Goal: Find specific page/section: Find specific page/section

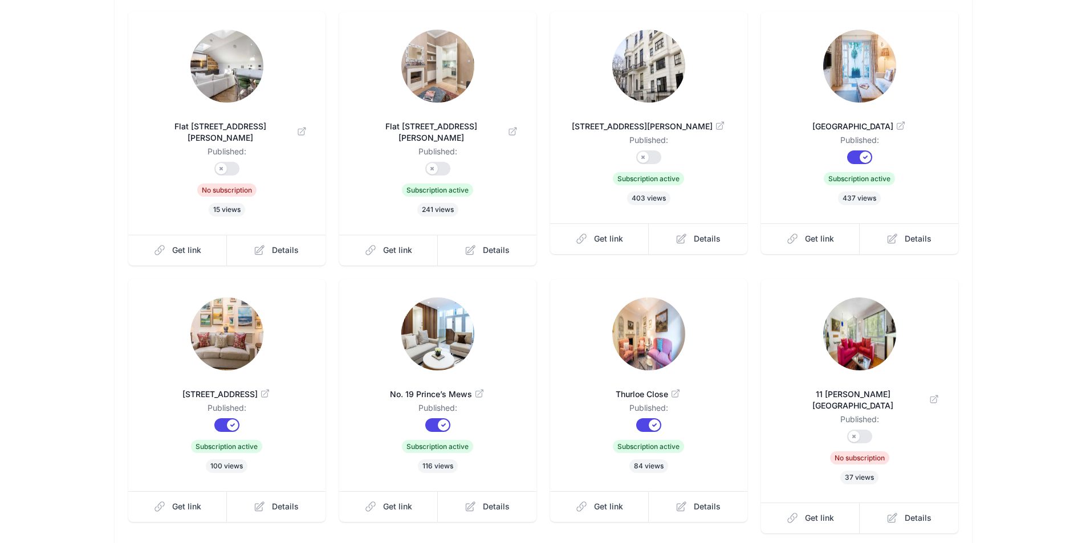
scroll to position [114, 0]
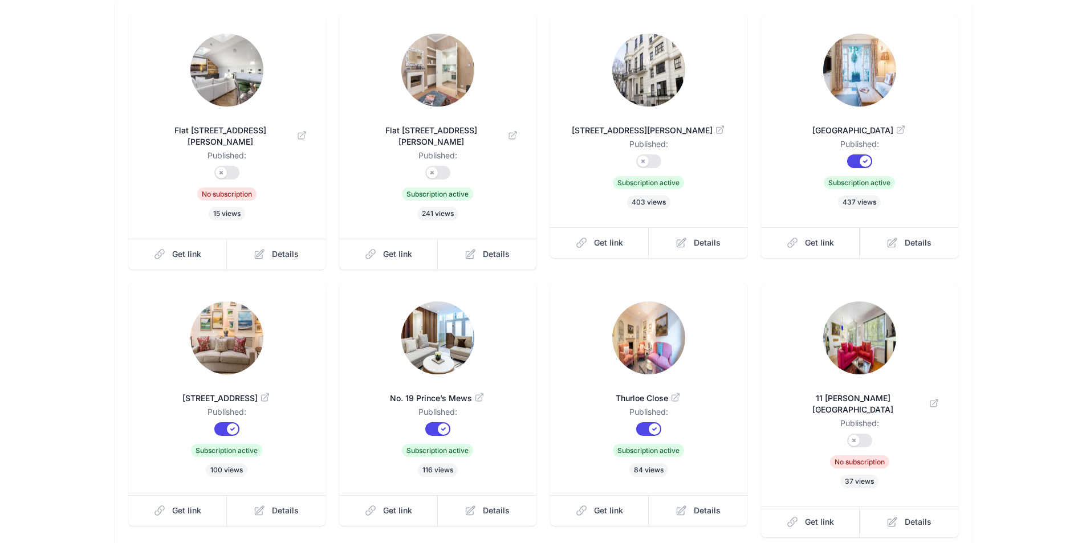
click at [851, 76] on img at bounding box center [859, 70] width 73 height 73
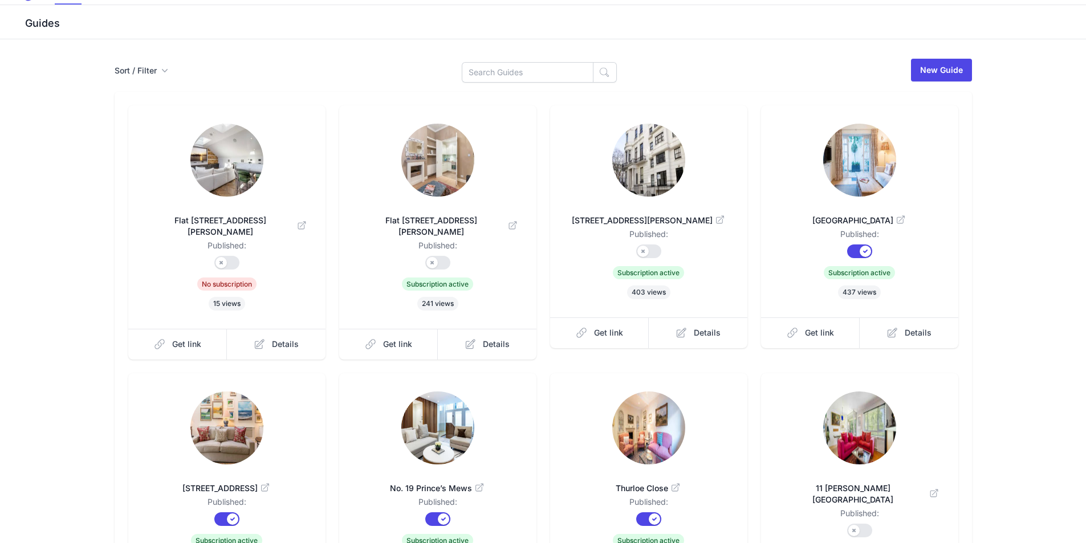
scroll to position [0, 0]
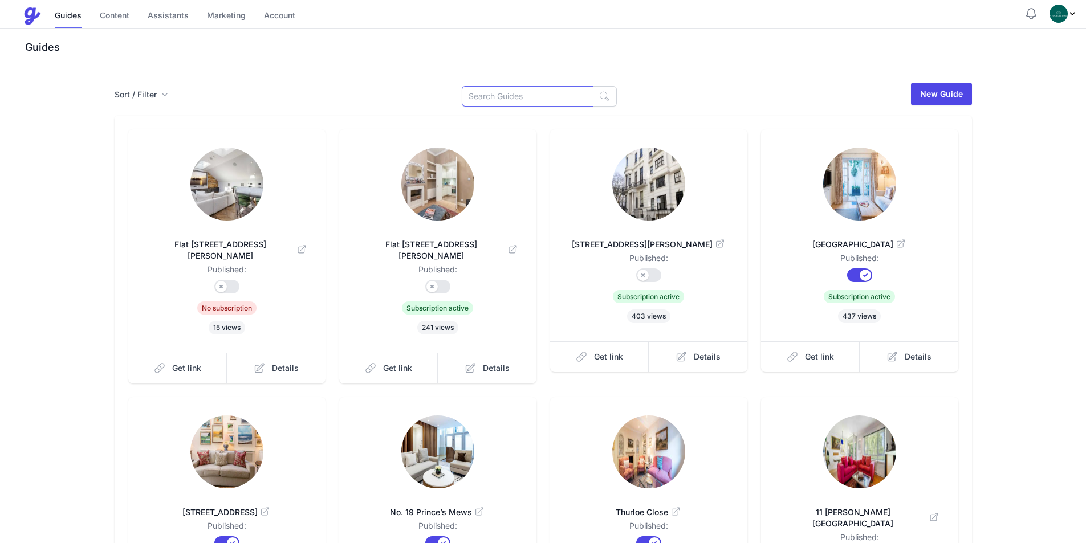
click at [503, 98] on input at bounding box center [528, 96] width 132 height 21
type input "22"
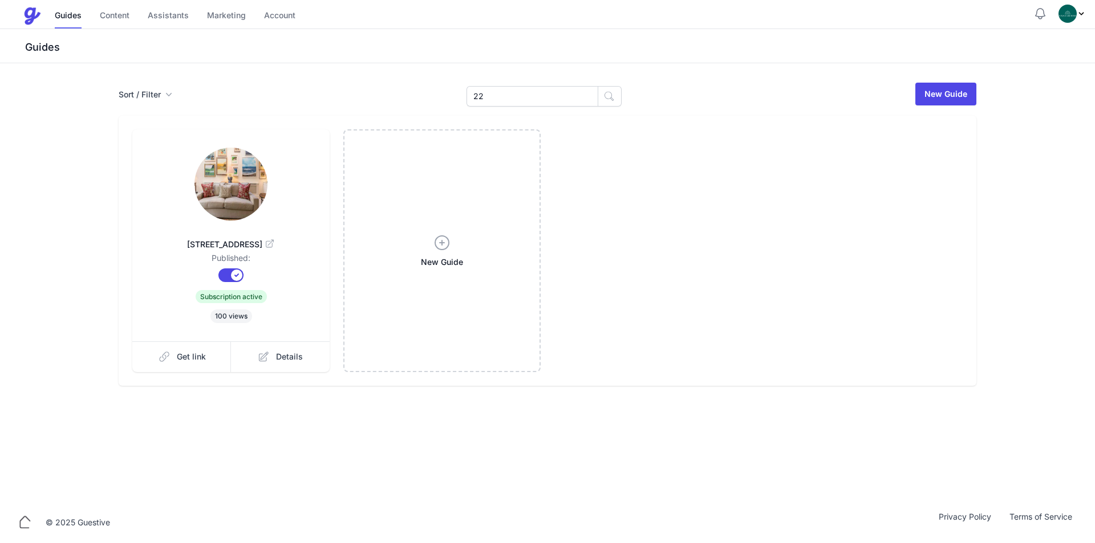
click at [214, 190] on img at bounding box center [230, 184] width 73 height 73
drag, startPoint x: 523, startPoint y: 99, endPoint x: 469, endPoint y: 56, distance: 69.1
click at [454, 87] on div "Sort / Filter Sort Name Created Unsorted All Published Unpublished Archived 22 …" at bounding box center [548, 94] width 858 height 25
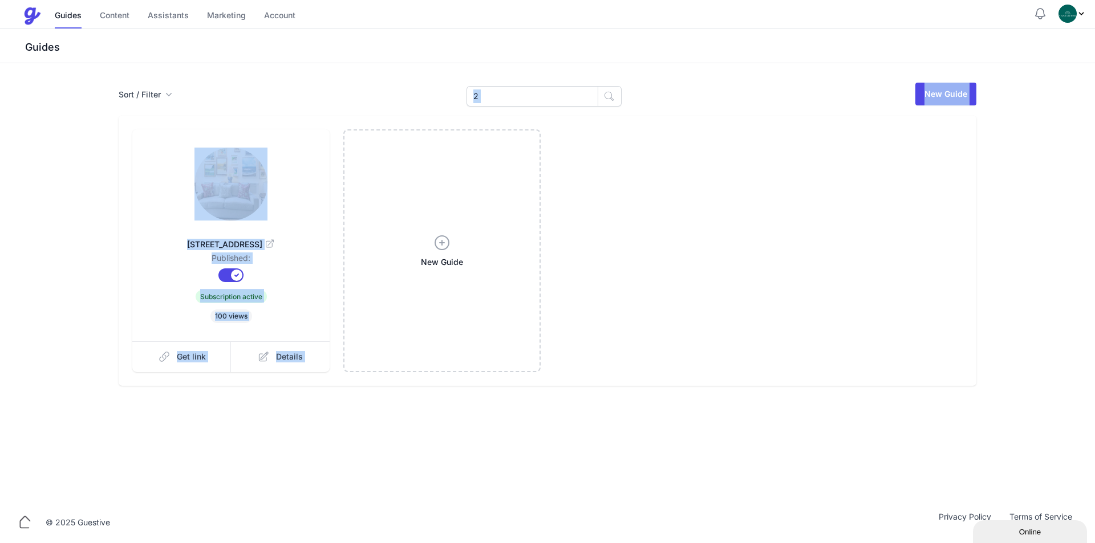
drag, startPoint x: 487, startPoint y: 101, endPoint x: 510, endPoint y: 124, distance: 32.7
click at [397, 86] on div "Sort / Filter Sort Name Created Unsorted All Published Unpublished Archived 2 2…" at bounding box center [547, 234] width 876 height 304
click at [510, 98] on input "2" at bounding box center [532, 96] width 132 height 21
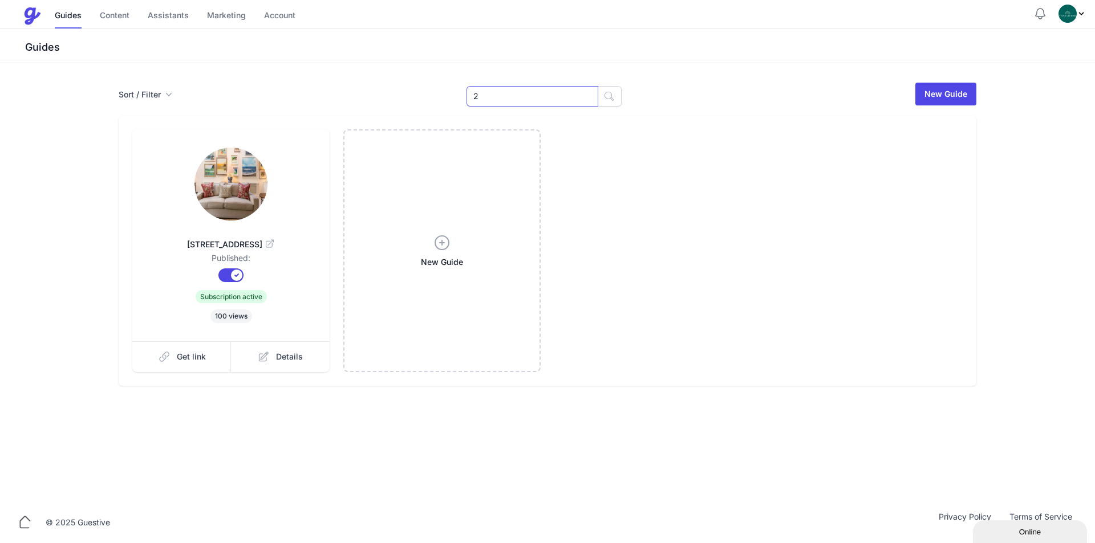
click at [510, 98] on input "2" at bounding box center [532, 96] width 132 height 21
type input "Flat 2"
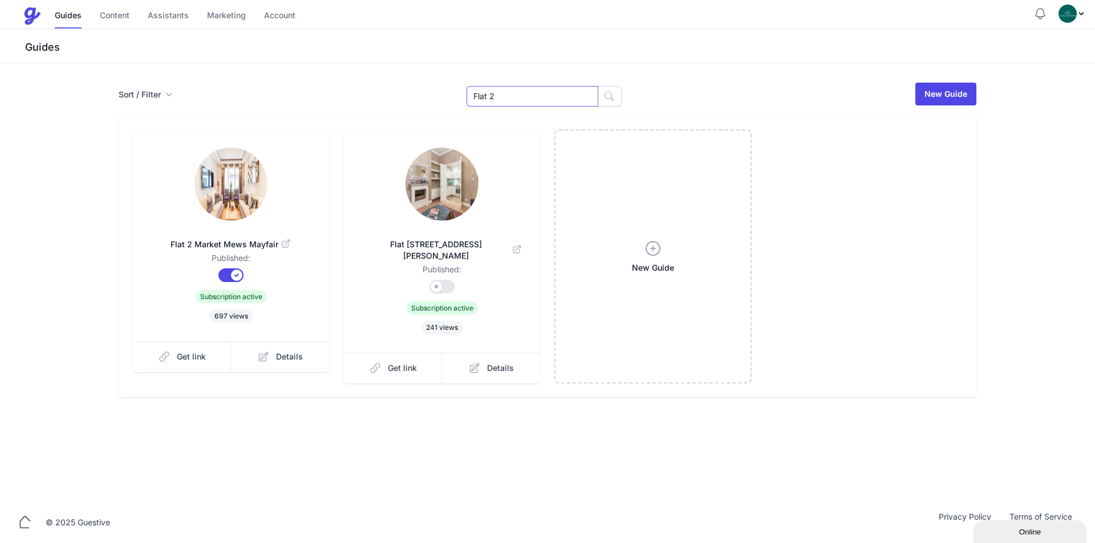
drag, startPoint x: 535, startPoint y: 95, endPoint x: 385, endPoint y: 94, distance: 149.4
click at [410, 97] on div "Sort / Filter Sort Name Created Unsorted All Published Unpublished Archived Fla…" at bounding box center [548, 94] width 858 height 25
type input "Bloom"
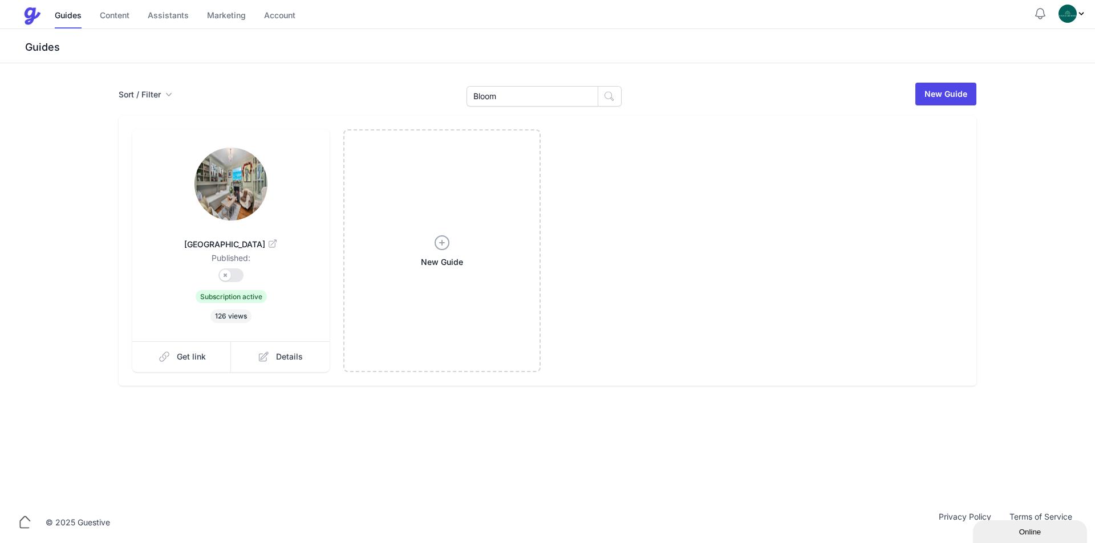
click at [246, 168] on img at bounding box center [230, 184] width 73 height 73
drag, startPoint x: 517, startPoint y: 101, endPoint x: 387, endPoint y: 84, distance: 130.5
click at [413, 86] on div "Sort / Filter Sort Name Created Unsorted All Published Unpublished Archived Blo…" at bounding box center [548, 94] width 858 height 25
type input "1 Clover"
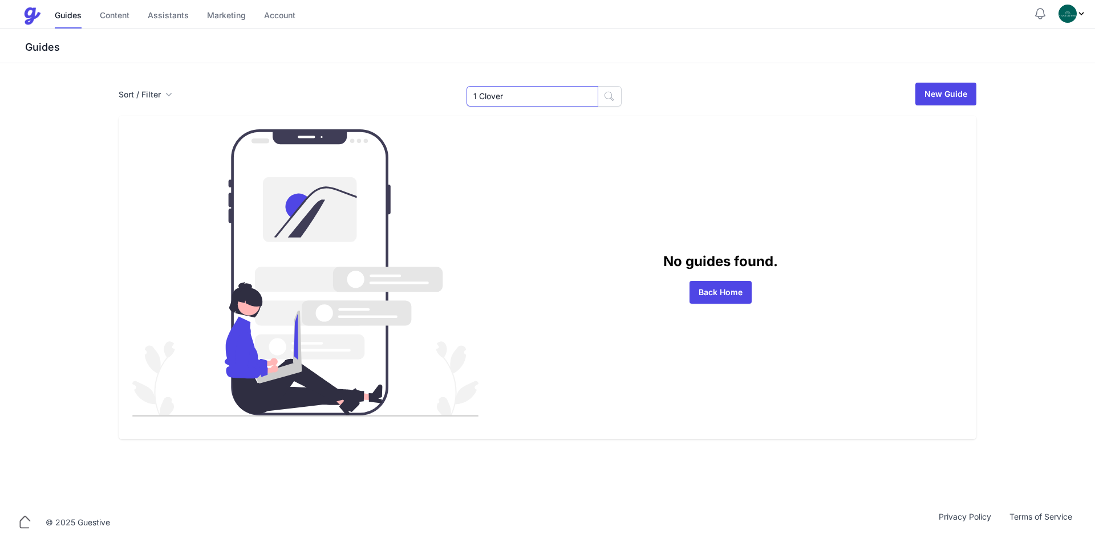
drag, startPoint x: 521, startPoint y: 91, endPoint x: 468, endPoint y: 82, distance: 54.4
click at [493, 87] on input "1 Clover" at bounding box center [532, 96] width 132 height 21
click at [492, 100] on input "1 Clover" at bounding box center [532, 96] width 132 height 21
click at [490, 99] on input "1 Clover" at bounding box center [532, 96] width 132 height 21
type input "Clover"
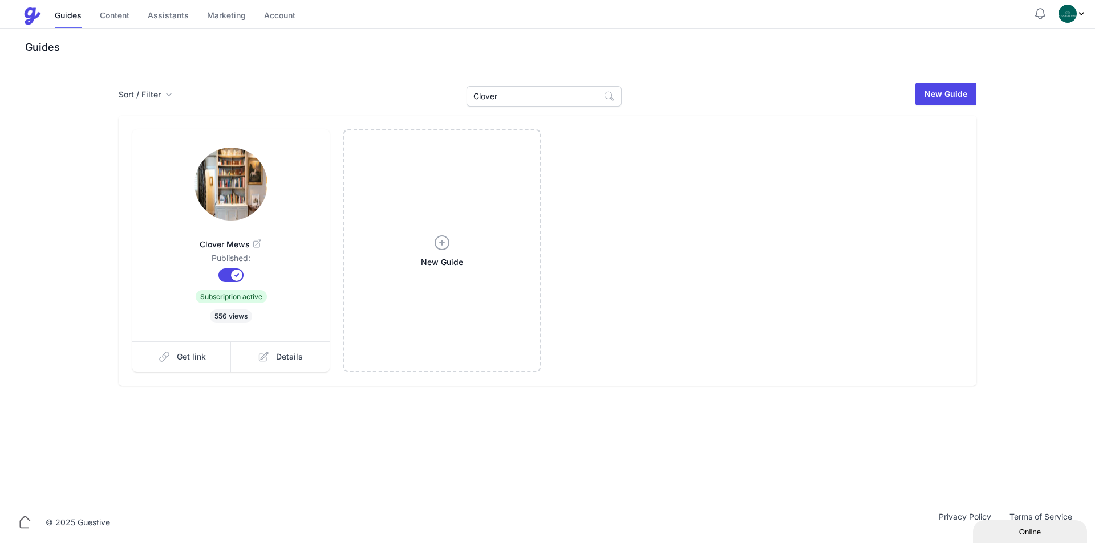
click at [297, 168] on link at bounding box center [231, 185] width 161 height 75
click at [305, 159] on link at bounding box center [231, 185] width 161 height 75
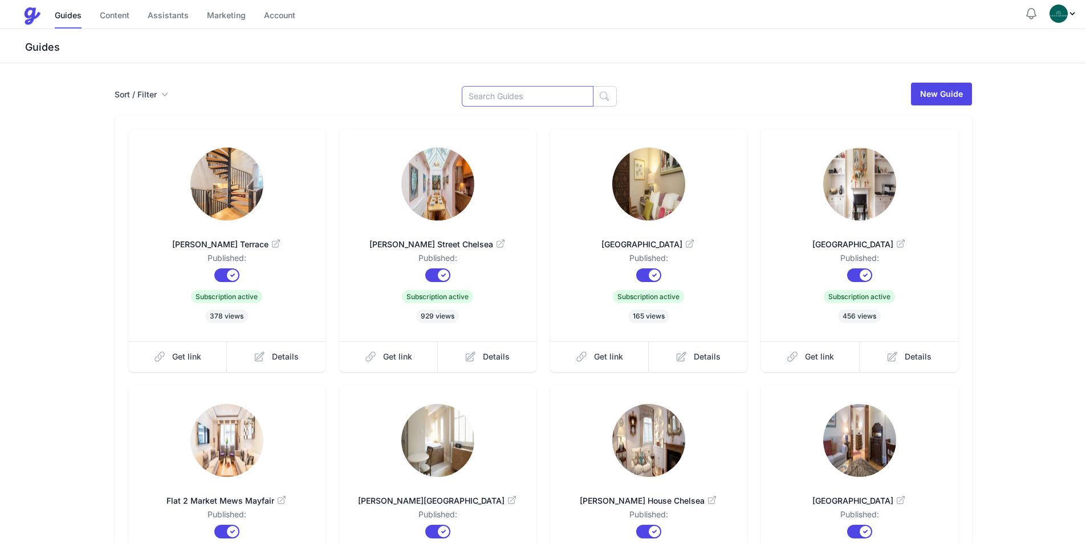
click at [536, 101] on input at bounding box center [528, 96] width 132 height 21
type input "7"
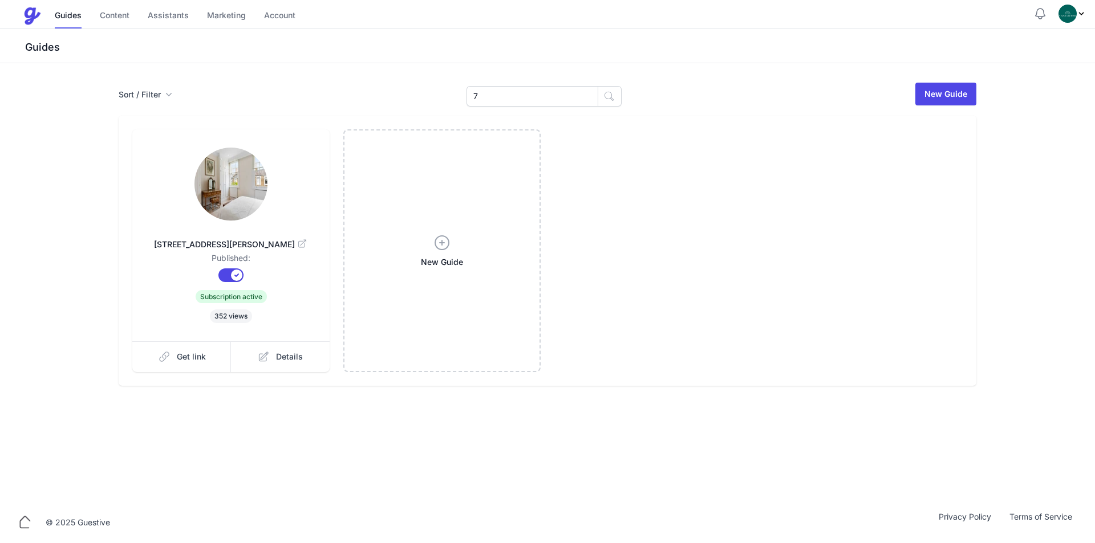
click at [290, 178] on link at bounding box center [231, 185] width 161 height 75
drag, startPoint x: 507, startPoint y: 98, endPoint x: 348, endPoint y: 89, distance: 159.3
click at [356, 88] on div "Sort / Filter Sort Name Created Unsorted All Published Unpublished Archived 7 7…" at bounding box center [548, 94] width 858 height 25
type input "36"
click at [284, 174] on link at bounding box center [231, 185] width 161 height 75
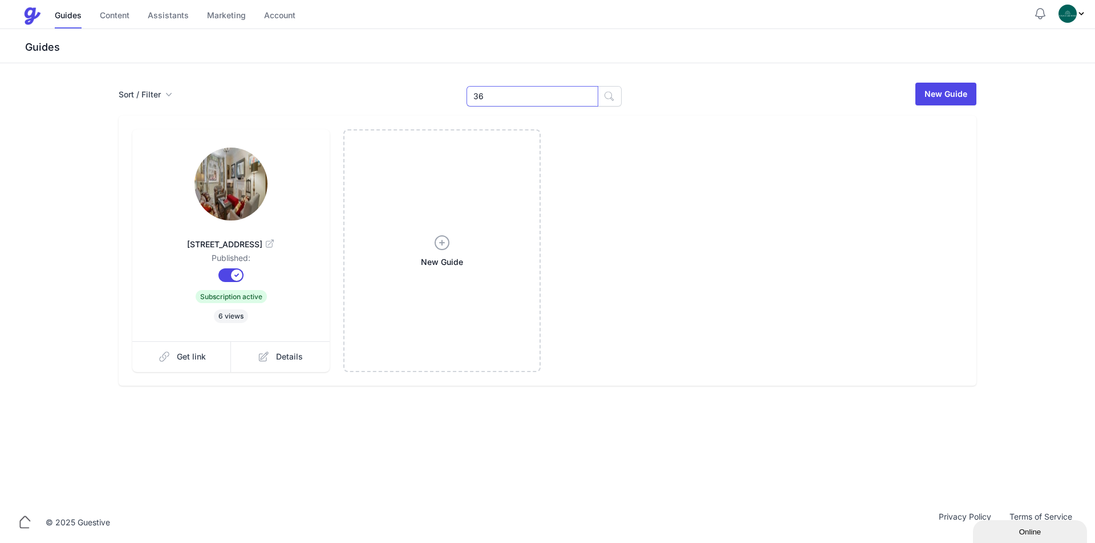
drag, startPoint x: 499, startPoint y: 101, endPoint x: 355, endPoint y: 94, distance: 144.5
click at [363, 86] on div "Sort / Filter Sort Name Created Unsorted All Published Unpublished Archived 36 …" at bounding box center [548, 94] width 858 height 25
type input "19"
click at [204, 197] on img at bounding box center [230, 184] width 73 height 73
drag, startPoint x: 527, startPoint y: 99, endPoint x: 405, endPoint y: 99, distance: 121.5
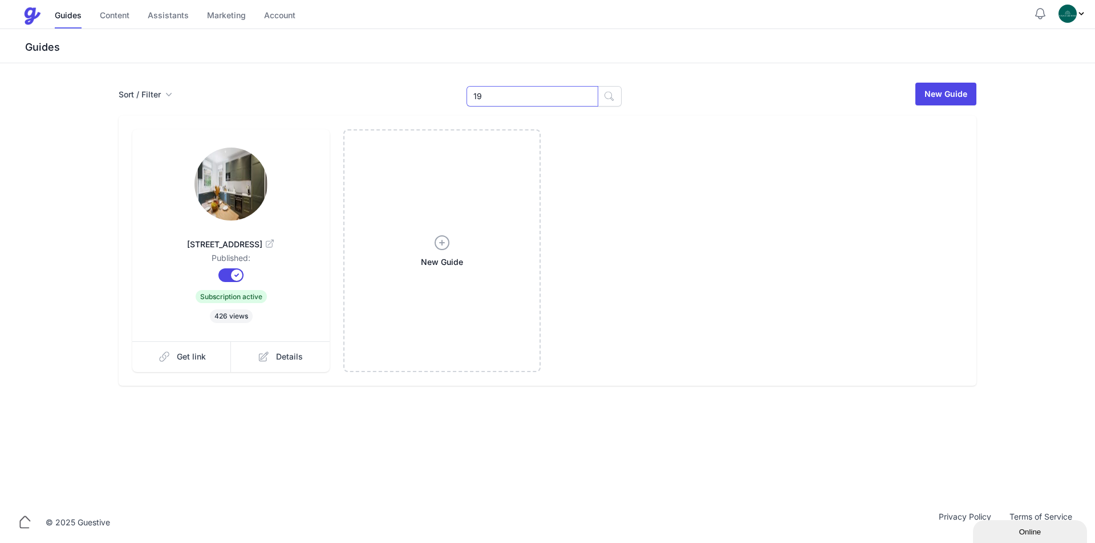
click at [419, 96] on div "Sort / Filter Sort Name Created Unsorted All Published Unpublished Archived 19 …" at bounding box center [548, 94] width 858 height 25
type input "5"
drag, startPoint x: 511, startPoint y: 92, endPoint x: 340, endPoint y: 101, distance: 171.3
click at [354, 101] on div "Sort / Filter Sort Name Created Unsorted All Published Unpublished Archived 5 5…" at bounding box center [548, 94] width 858 height 25
type input "13"
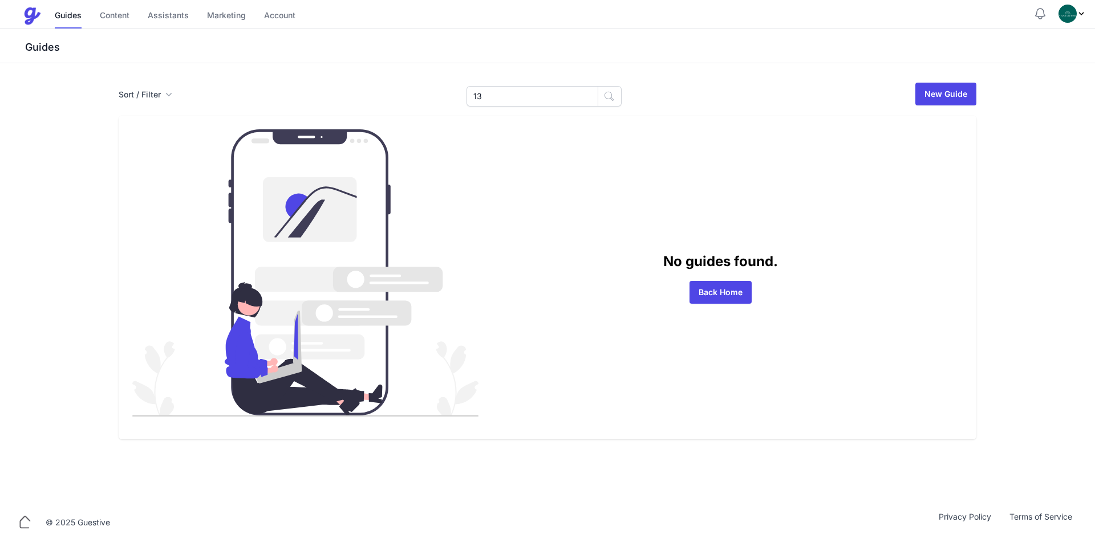
drag, startPoint x: 515, startPoint y: 79, endPoint x: 514, endPoint y: 93, distance: 14.3
click at [515, 84] on div "Sort / Filter Sort Name Created Unsorted All Published Unpublished Archived 13 …" at bounding box center [547, 282] width 1095 height 439
click at [514, 93] on input "13" at bounding box center [532, 96] width 132 height 21
type input "13"
drag, startPoint x: 521, startPoint y: 98, endPoint x: 342, endPoint y: 82, distance: 179.7
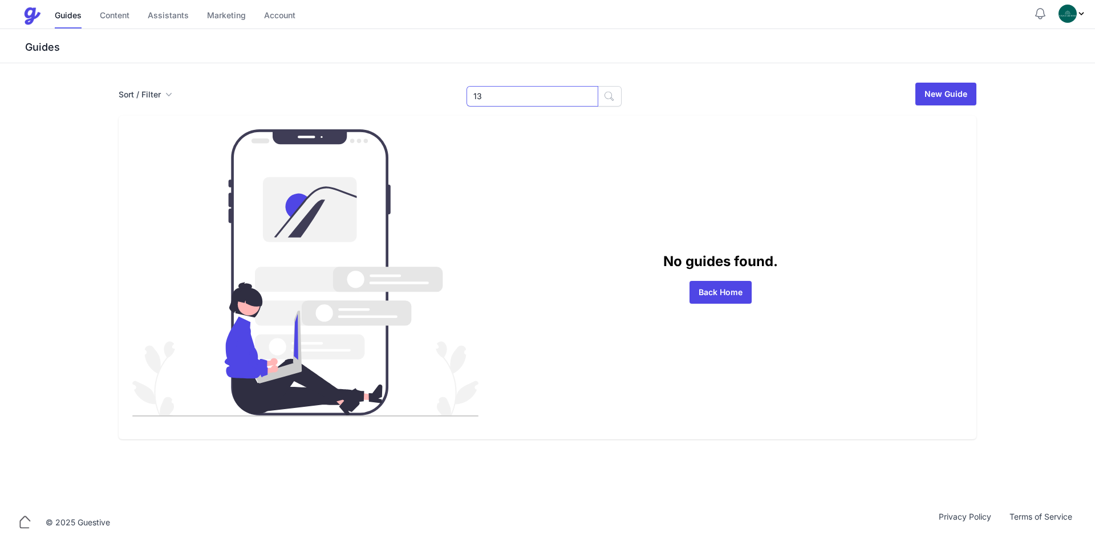
click at [363, 79] on div "Sort / Filter Sort Name Created Unsorted All Published Unpublished Archived 13 …" at bounding box center [547, 282] width 1095 height 439
type input "Graham"
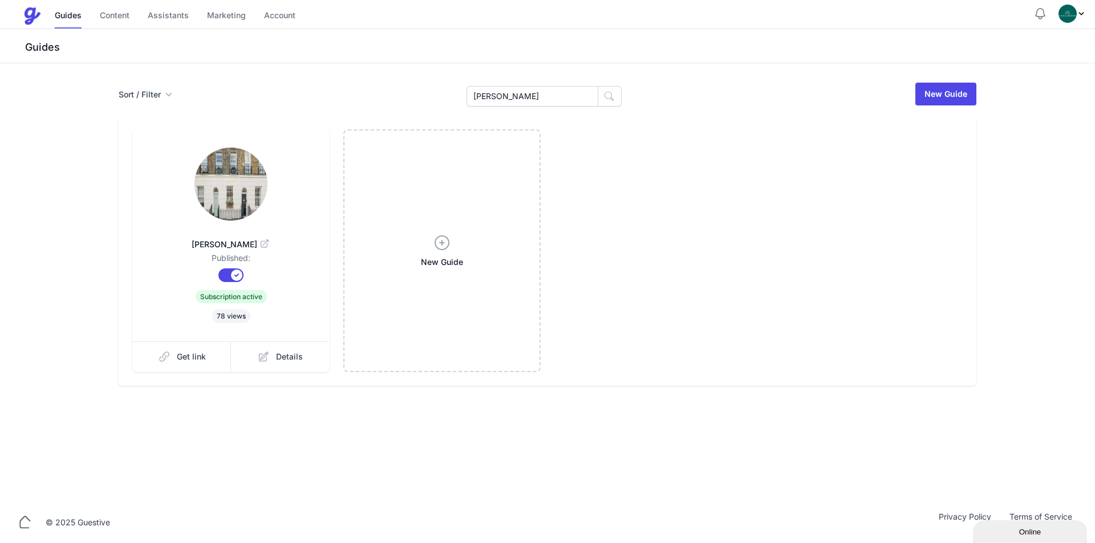
click at [283, 264] on dd "Published:" at bounding box center [231, 261] width 161 height 16
click at [253, 180] on img at bounding box center [230, 184] width 73 height 73
drag, startPoint x: 551, startPoint y: 103, endPoint x: 348, endPoint y: 76, distance: 205.3
click at [349, 76] on div "Sort / Filter Sort Name Created Unsorted All Published Unpublished Archived Gra…" at bounding box center [547, 282] width 1095 height 439
type input "19"
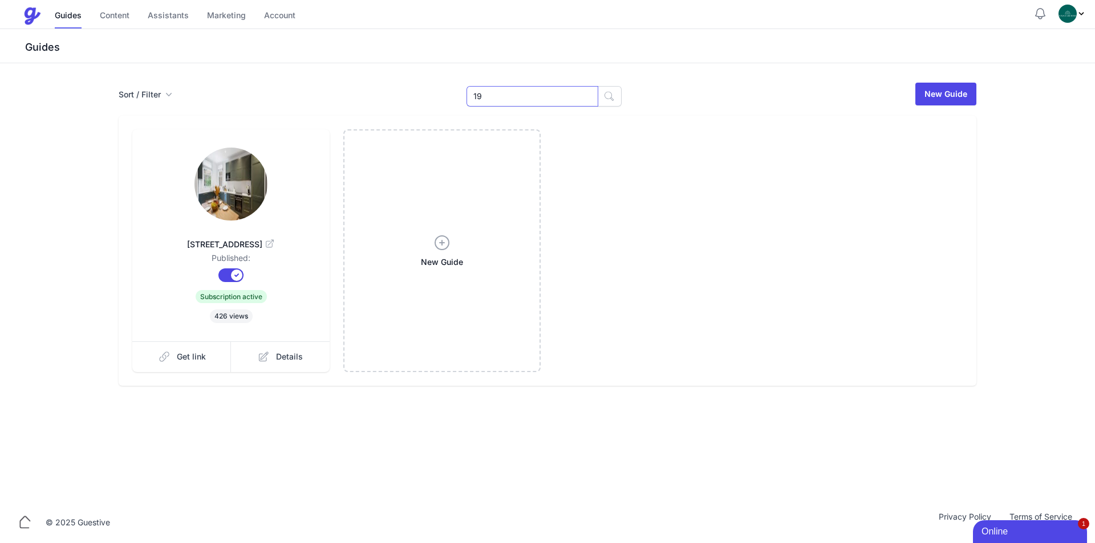
click at [491, 105] on input "19" at bounding box center [532, 96] width 132 height 21
type input "18"
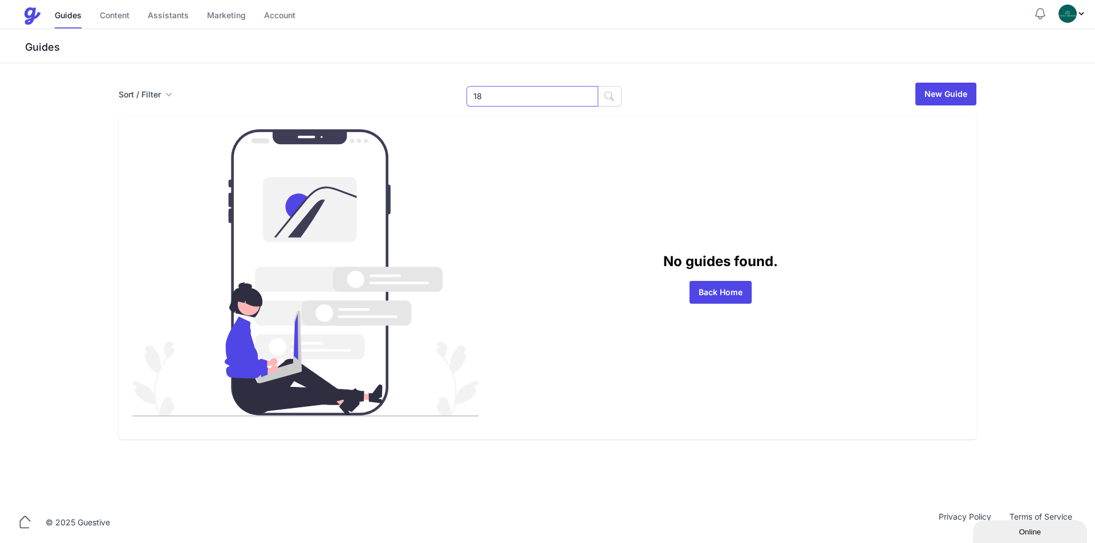
drag, startPoint x: 0, startPoint y: 0, endPoint x: 505, endPoint y: 104, distance: 515.2
click at [505, 104] on input "18" at bounding box center [532, 96] width 132 height 21
type input "Regencyt"
click at [545, 101] on input "Regencyt" at bounding box center [532, 96] width 132 height 21
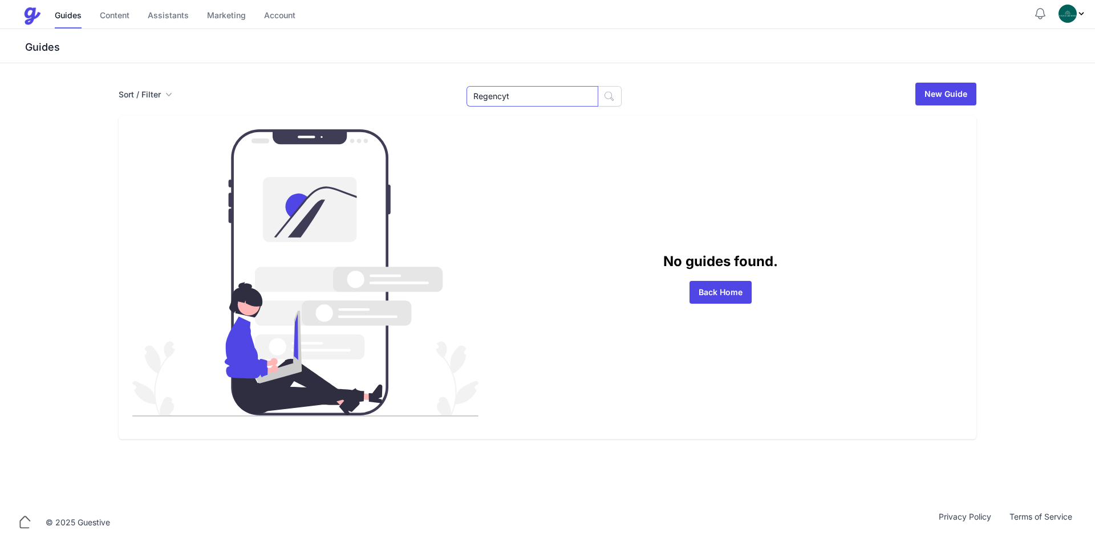
click at [545, 100] on input "Regencyt" at bounding box center [532, 96] width 132 height 21
type input "Regency"
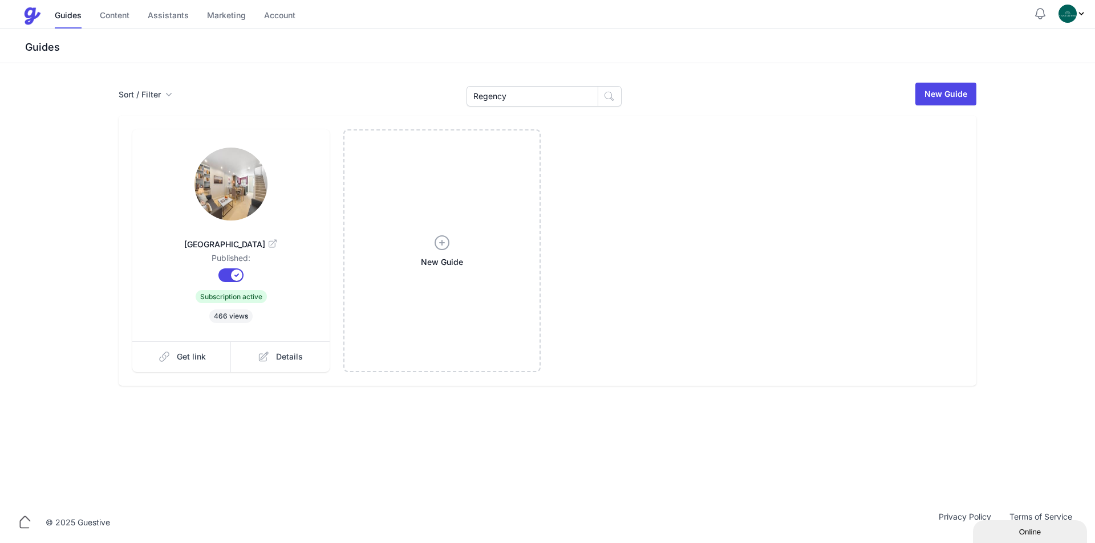
click at [227, 203] on img at bounding box center [230, 184] width 73 height 73
drag, startPoint x: 531, startPoint y: 91, endPoint x: 253, endPoint y: 89, distance: 277.7
click at [320, 86] on div "Sort / Filter Sort Name Created Unsorted All Published Unpublished Archived Reg…" at bounding box center [548, 94] width 858 height 25
drag, startPoint x: 477, startPoint y: 99, endPoint x: 335, endPoint y: 85, distance: 143.3
click at [346, 86] on div "Sort / Filter Sort Name Created Unsorted All Published Unpublished Archived 41 …" at bounding box center [548, 94] width 858 height 25
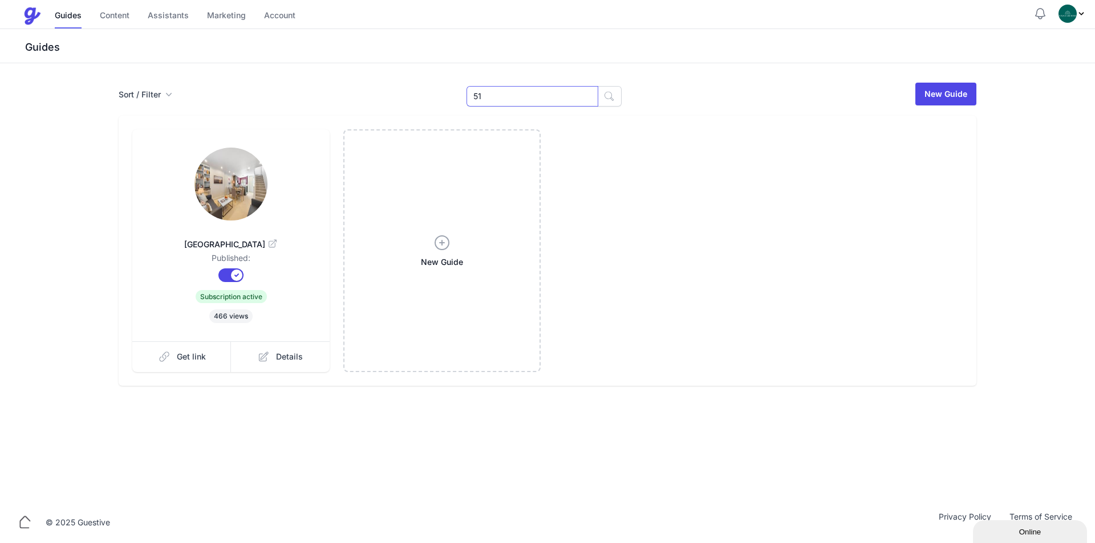
type input "51"
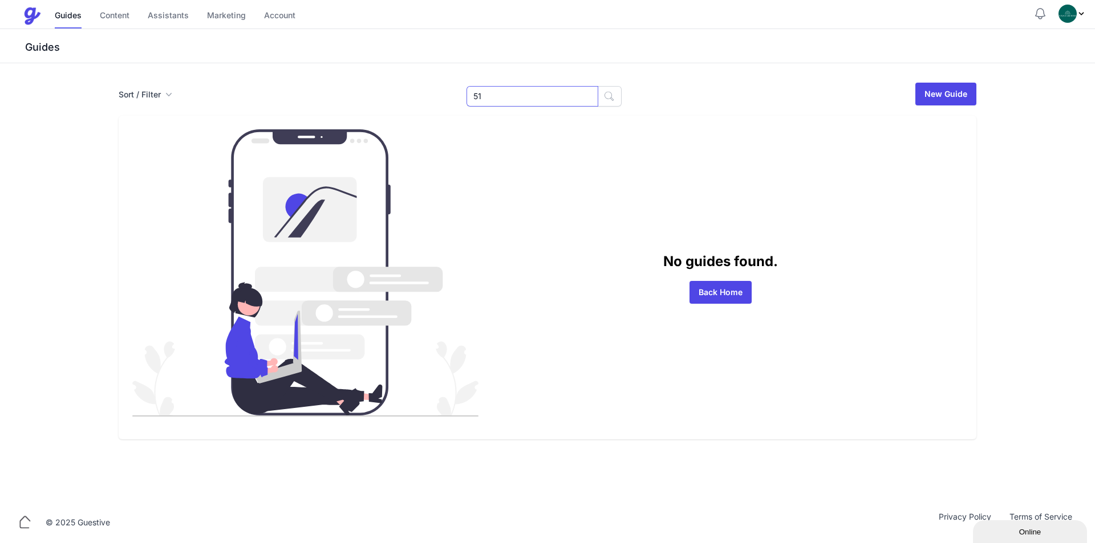
click at [525, 102] on input "51" at bounding box center [532, 96] width 132 height 21
paste input "[PERSON_NAME]"
type input "[PERSON_NAME]"
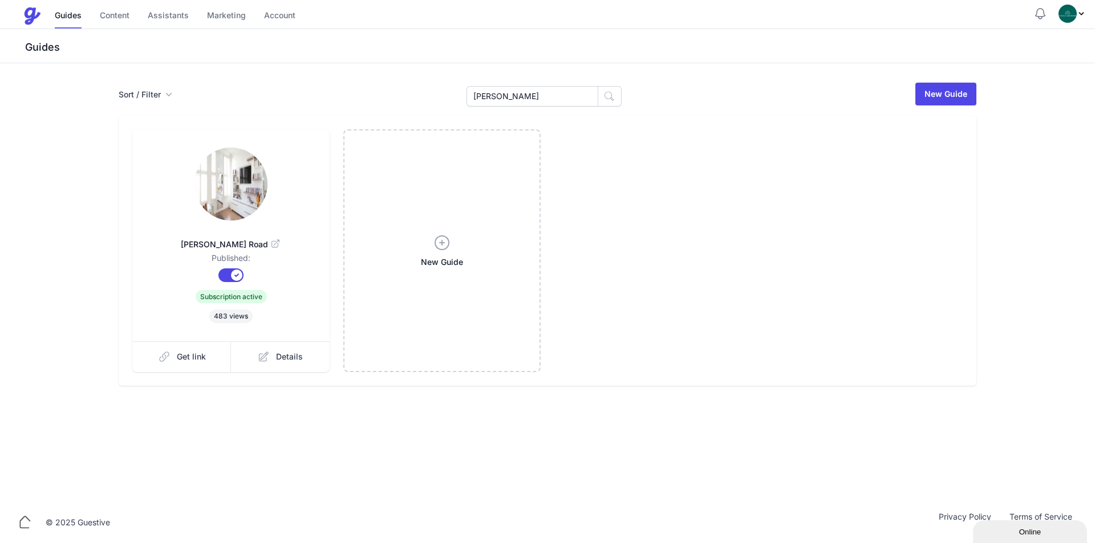
click at [291, 199] on link at bounding box center [231, 185] width 161 height 75
click at [519, 103] on input "[PERSON_NAME]" at bounding box center [532, 96] width 132 height 21
click at [279, 63] on div "Sort / Filter Sort Name Created Unsorted All Published Unpublished Archived Cat…" at bounding box center [547, 282] width 1095 height 439
type input "t"
type input "Dover"
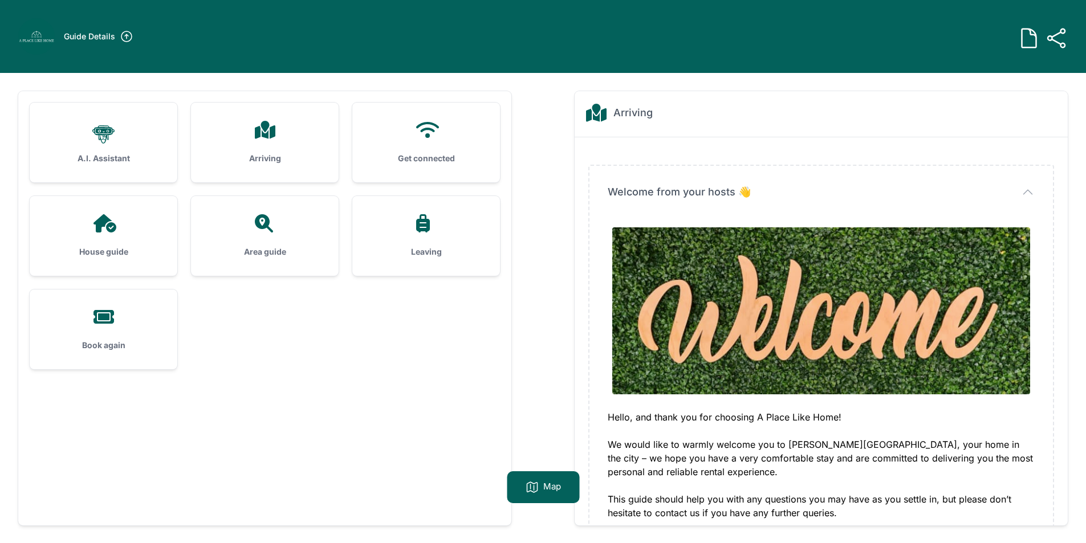
click at [281, 128] on div at bounding box center [264, 130] width 111 height 18
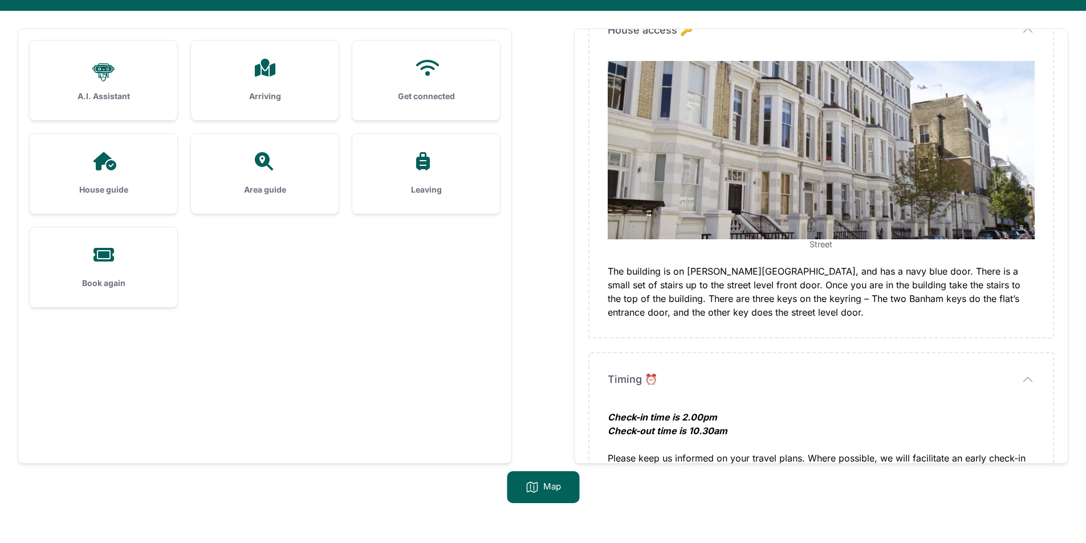
scroll to position [73, 0]
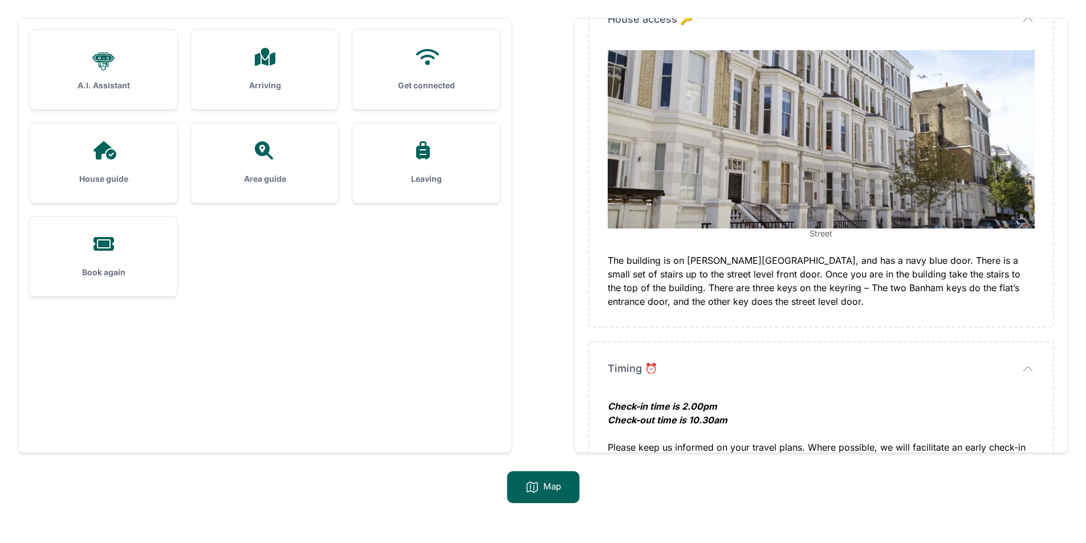
click at [121, 153] on div at bounding box center [103, 150] width 111 height 18
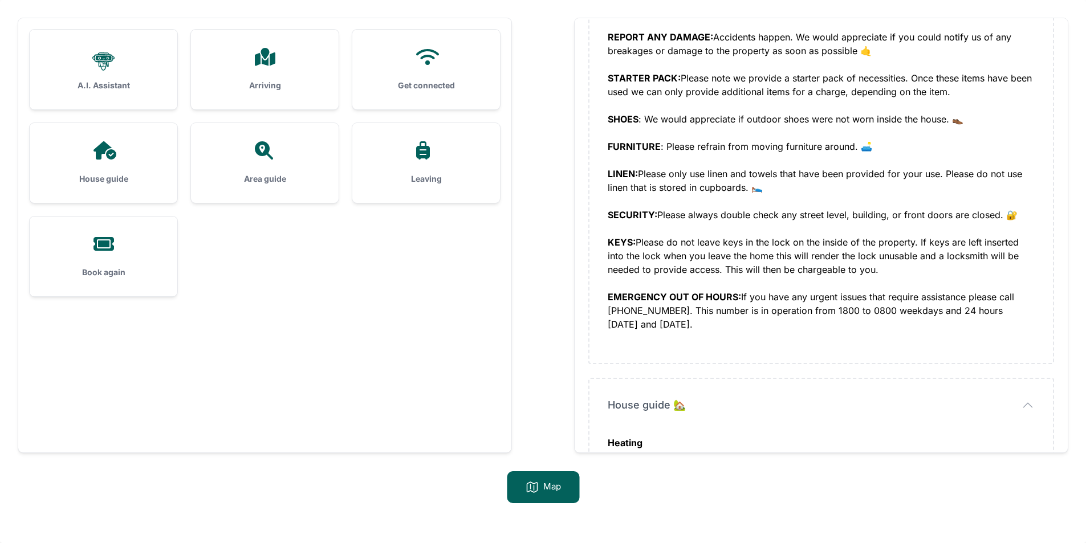
scroll to position [456, 0]
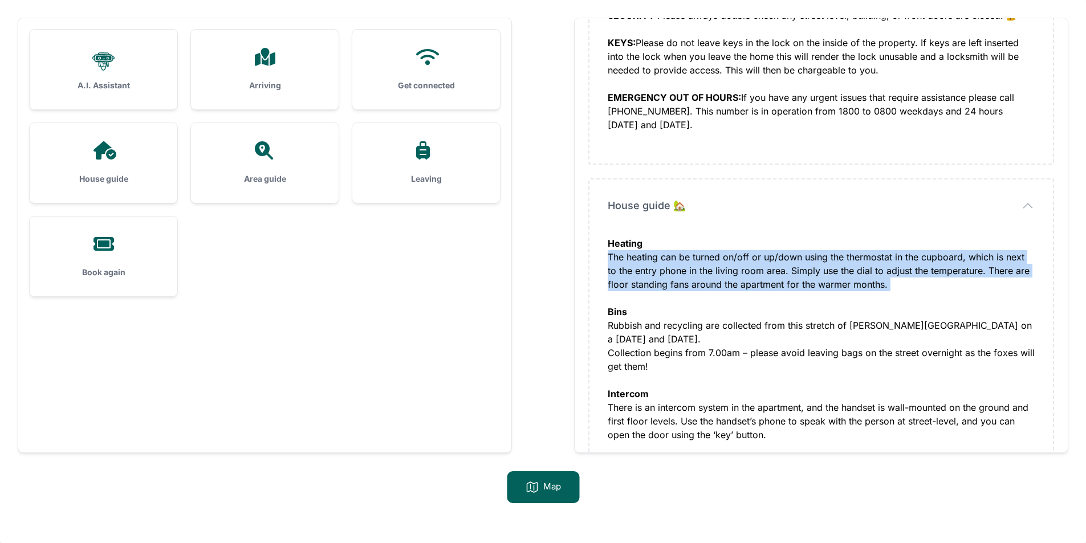
copy div "The heating can be turned on/off or up/down using the thermostat in the cupboar…"
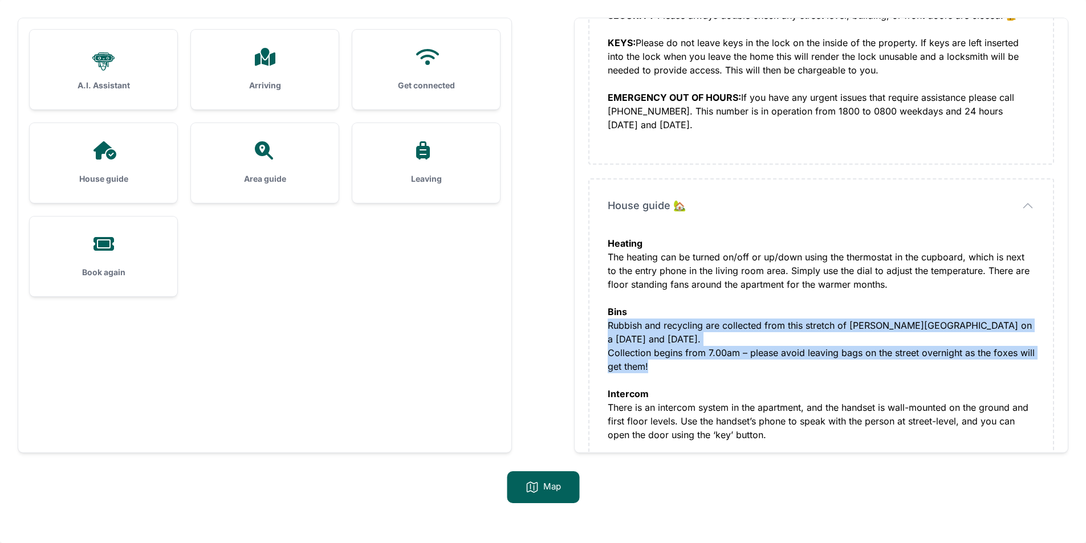
drag, startPoint x: 652, startPoint y: 350, endPoint x: 604, endPoint y: 332, distance: 51.3
copy div "Rubbish and recycling are collected from this stretch of Cathcart Road on a Tue…"
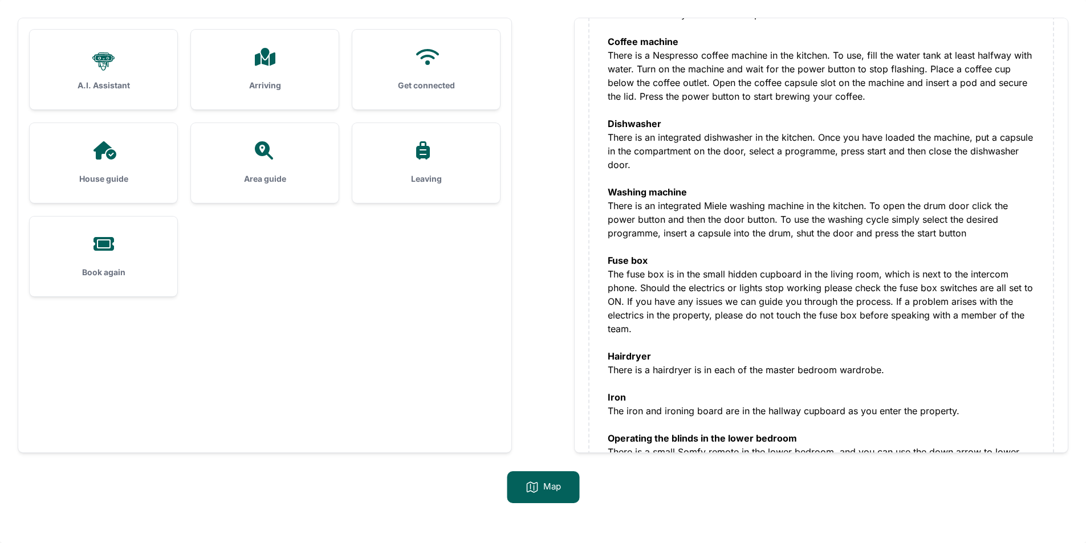
scroll to position [1140, 0]
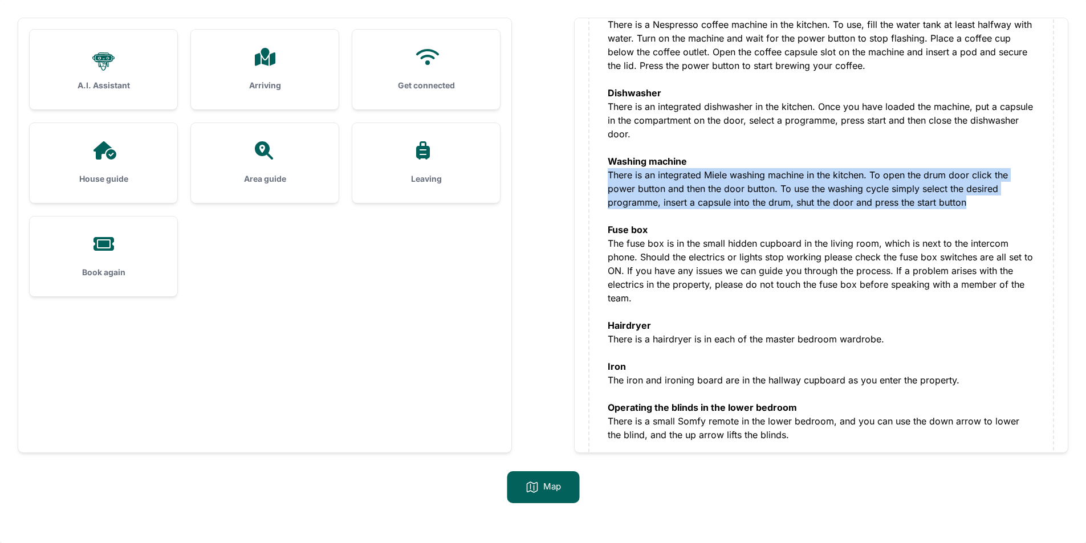
drag, startPoint x: 923, startPoint y: 181, endPoint x: 607, endPoint y: 161, distance: 317.1
copy div "There is an integrated Miele washing machine in the kitchen. To open the drum d…"
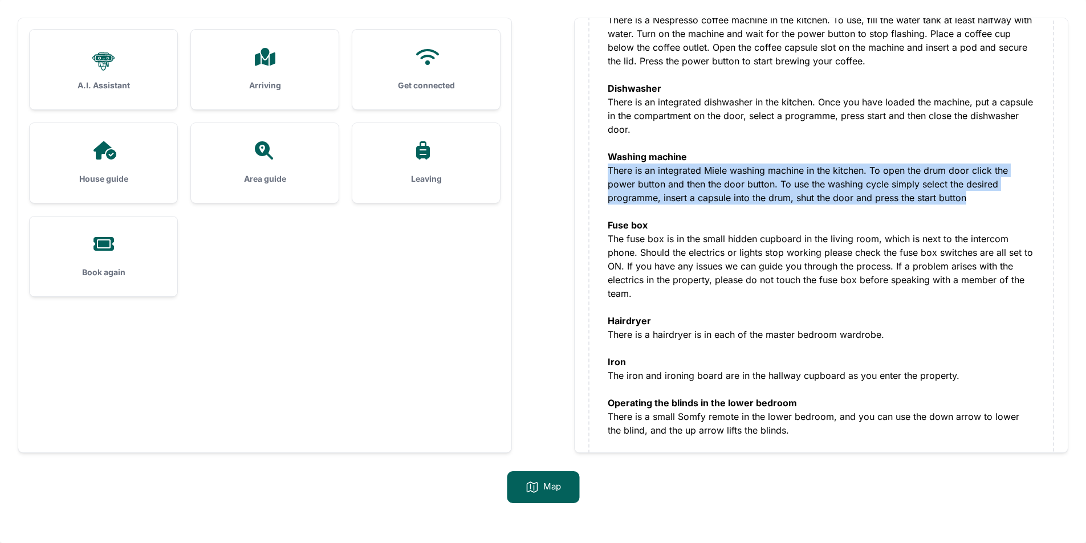
scroll to position [1149, 0]
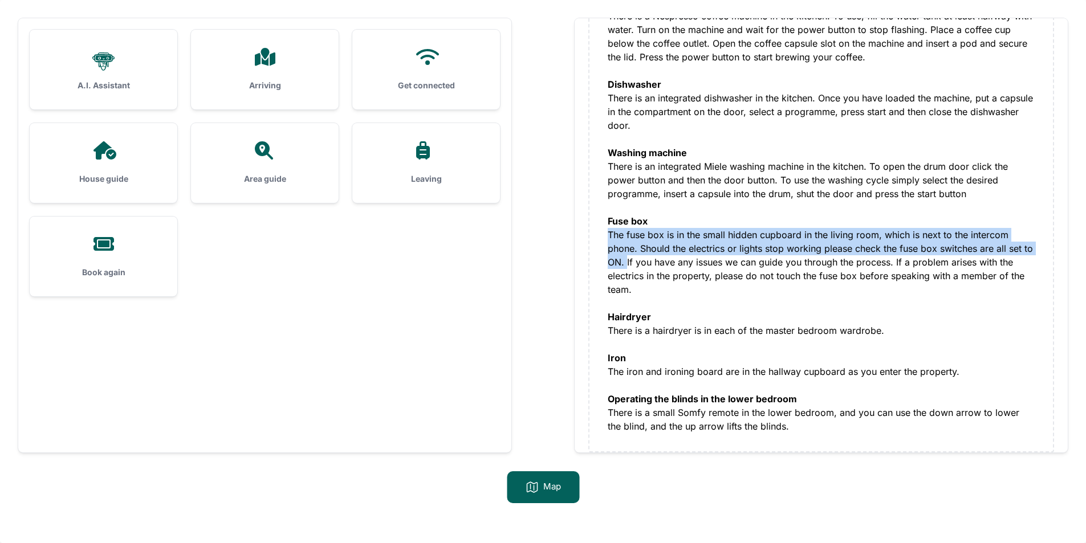
drag, startPoint x: 609, startPoint y: 221, endPoint x: 627, endPoint y: 245, distance: 29.8
copy div "The fuse box is in the small hidden cupboard in the living room, which is next …"
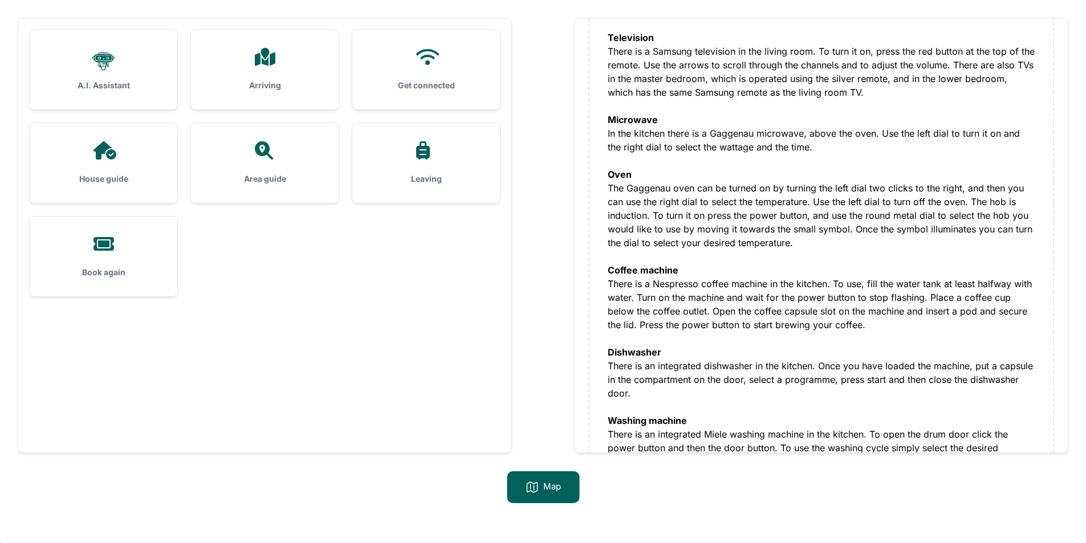
scroll to position [864, 0]
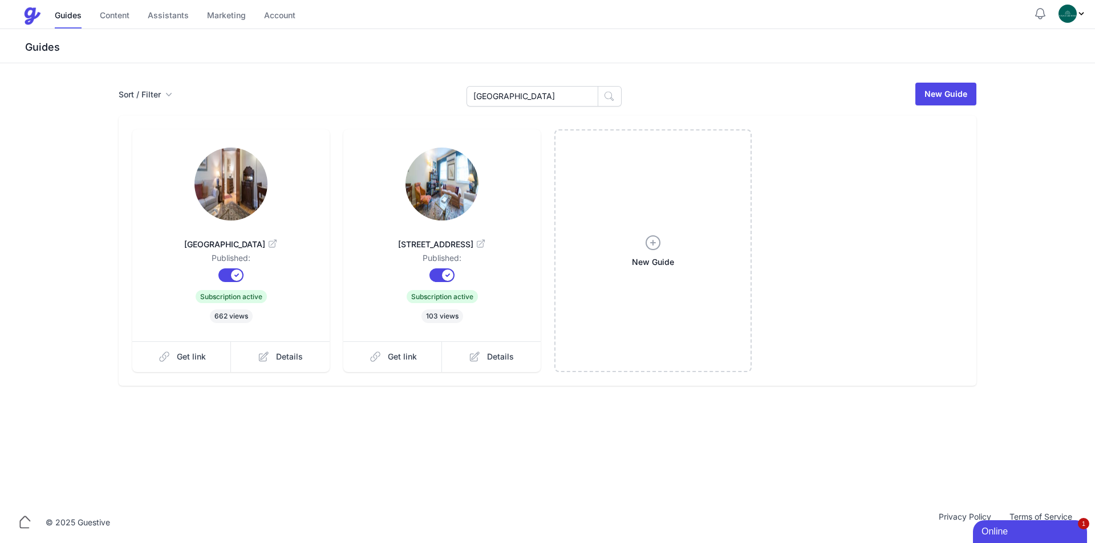
click at [405, 197] on link at bounding box center [442, 185] width 161 height 75
drag, startPoint x: 506, startPoint y: 99, endPoint x: 340, endPoint y: 78, distance: 167.3
click at [336, 74] on div "Sort / Filter Sort Name Created Unsorted All Published Unpublished Archived [GE…" at bounding box center [547, 282] width 1095 height 439
type input "[PERSON_NAME]"
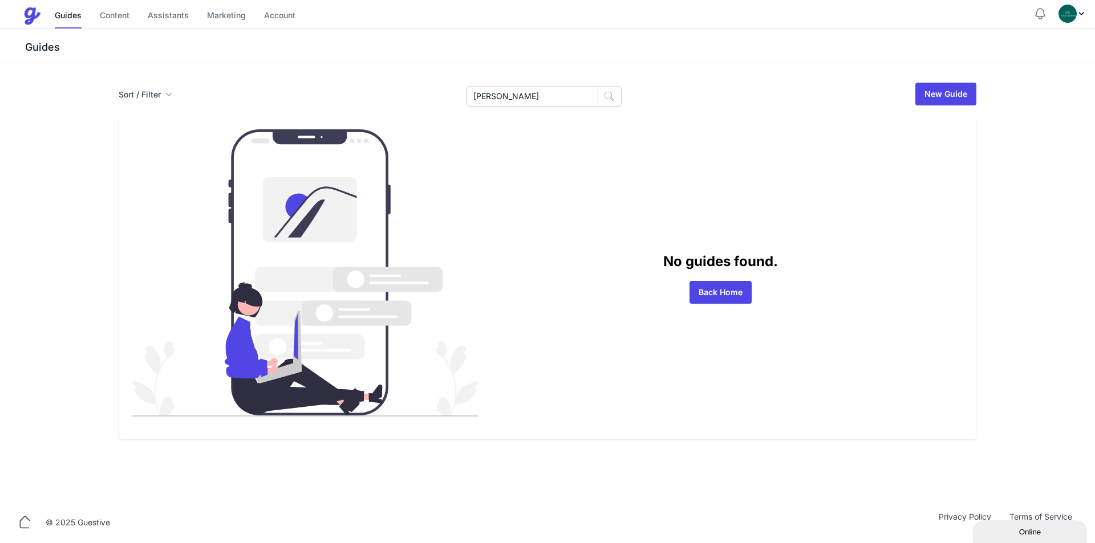
click at [497, 82] on div "[PERSON_NAME]" at bounding box center [543, 94] width 155 height 25
click at [498, 96] on input "[PERSON_NAME]" at bounding box center [532, 96] width 132 height 21
drag, startPoint x: 422, startPoint y: 87, endPoint x: 281, endPoint y: 95, distance: 141.0
click at [299, 79] on div "Sort / Filter Sort Name Created Unsorted All Published Unpublished Archived Car…" at bounding box center [547, 282] width 1095 height 439
type input "12"
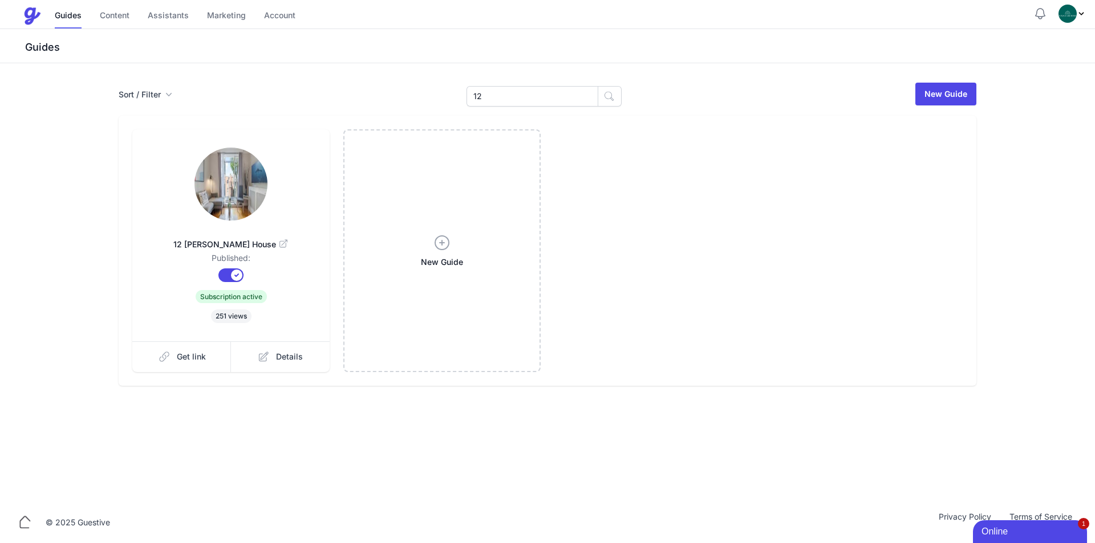
click at [278, 160] on link at bounding box center [231, 185] width 161 height 75
drag, startPoint x: 525, startPoint y: 100, endPoint x: 251, endPoint y: 94, distance: 273.8
click at [279, 74] on div "Sort / Filter Sort Name Created Unsorted All Published Unpublished Archived 12 …" at bounding box center [547, 282] width 1095 height 439
type input "5"
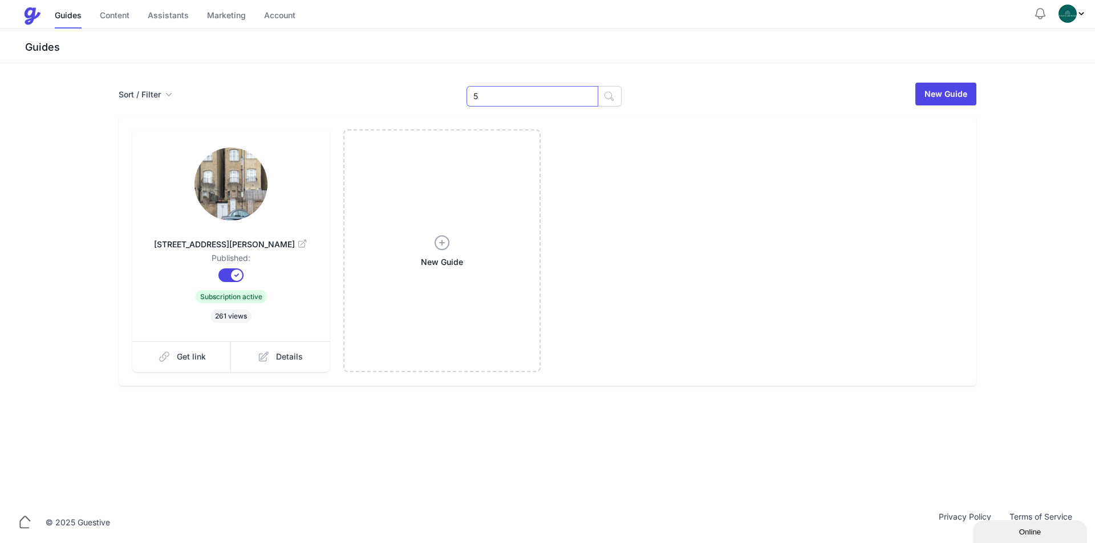
drag, startPoint x: 527, startPoint y: 96, endPoint x: 330, endPoint y: 104, distance: 196.9
click at [346, 101] on div "Sort / Filter Sort Name Created Unsorted All Published Unpublished Archived 5 5…" at bounding box center [548, 94] width 858 height 25
type input "8"
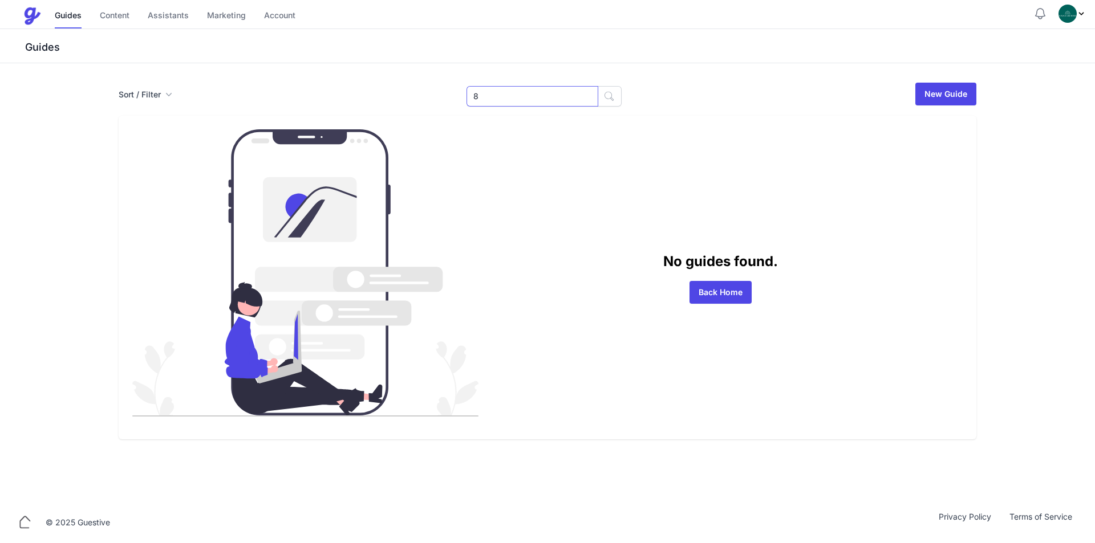
click at [521, 96] on input "8" at bounding box center [532, 96] width 132 height 21
type input "Flat 8"
drag, startPoint x: 458, startPoint y: 90, endPoint x: 393, endPoint y: 87, distance: 65.7
click at [395, 87] on div "Sort / Filter Sort Name Created Unsorted All Published Unpublished Archived Fla…" at bounding box center [548, 94] width 858 height 25
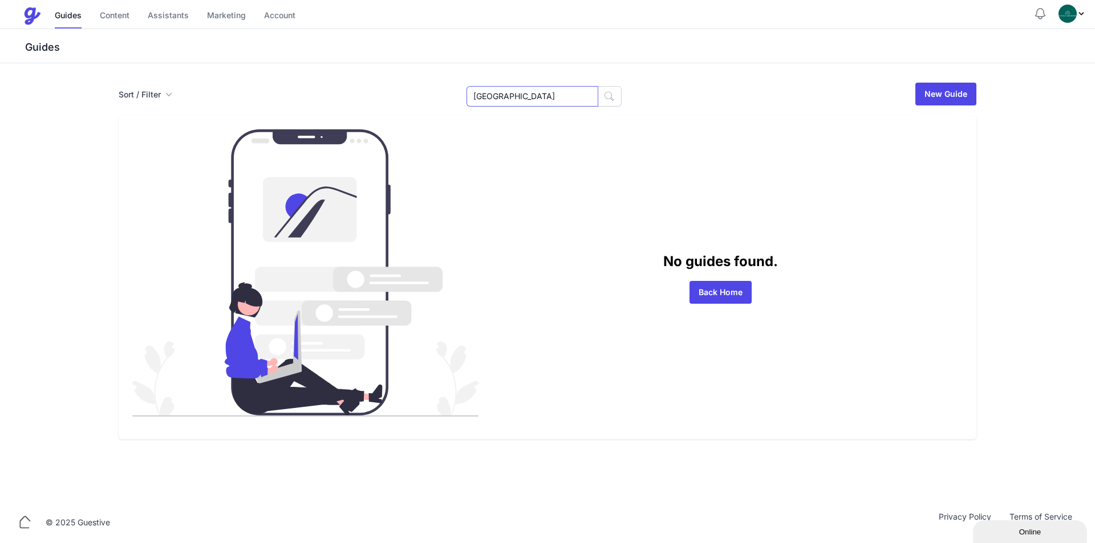
type input "Dover"
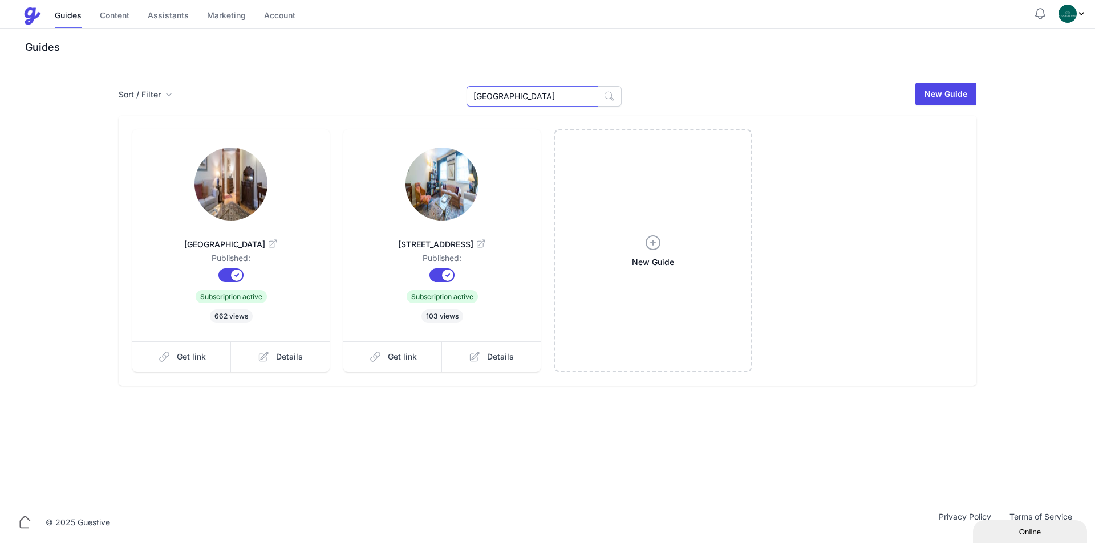
drag, startPoint x: 545, startPoint y: 100, endPoint x: 298, endPoint y: 66, distance: 249.3
click at [301, 76] on div "Sort / Filter Sort Name Created Unsorted All Published Unpublished Archived [GE…" at bounding box center [547, 282] width 1095 height 439
type input "Mayfair"
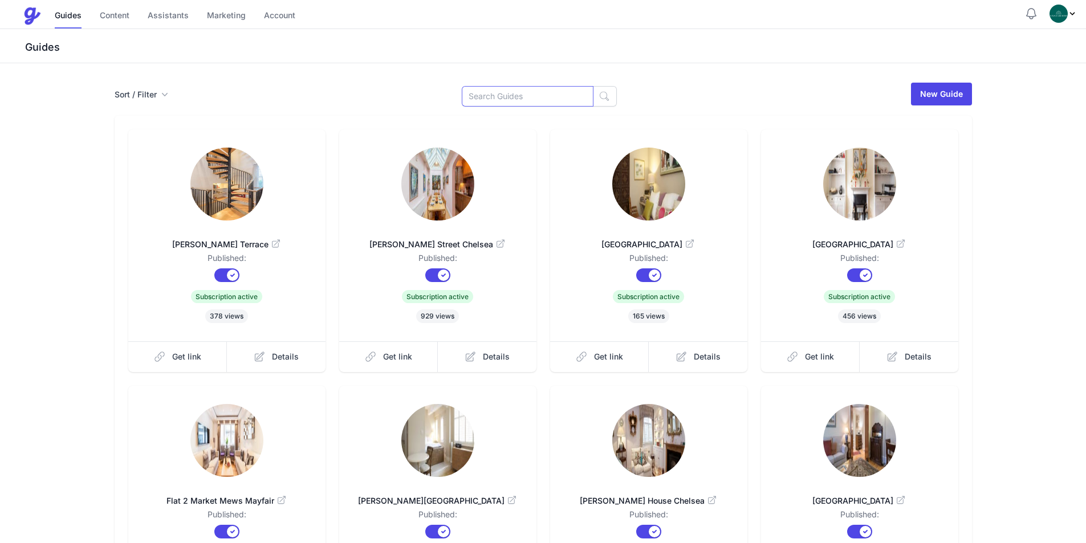
click at [527, 101] on input at bounding box center [528, 96] width 132 height 21
paste input "19 Prince's Mews,"
type input "19 Prince's Mews,"
drag, startPoint x: 545, startPoint y: 94, endPoint x: 315, endPoint y: 70, distance: 231.6
click at [326, 71] on div "Sort / Filter Sort Name Created Unsorted All Published Unpublished Archived 19 …" at bounding box center [543, 379] width 1086 height 633
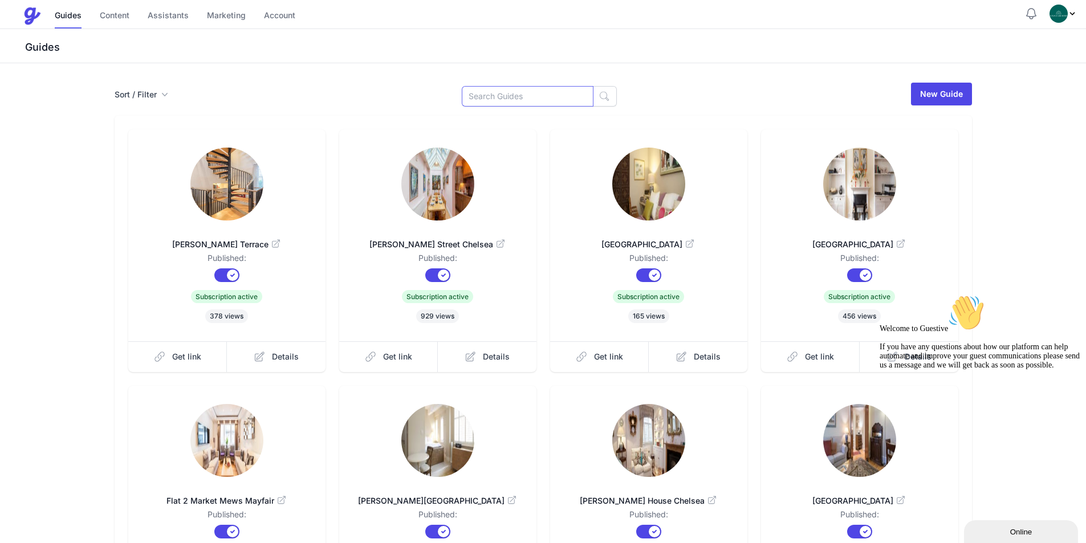
paste input "19 Prince's Mews,"
drag, startPoint x: 491, startPoint y: 95, endPoint x: 663, endPoint y: 94, distance: 172.2
click at [663, 94] on div "Sort / Filter Sort Name Created Unsorted All Published Unpublished Archived 19 …" at bounding box center [544, 94] width 858 height 25
type input "19"
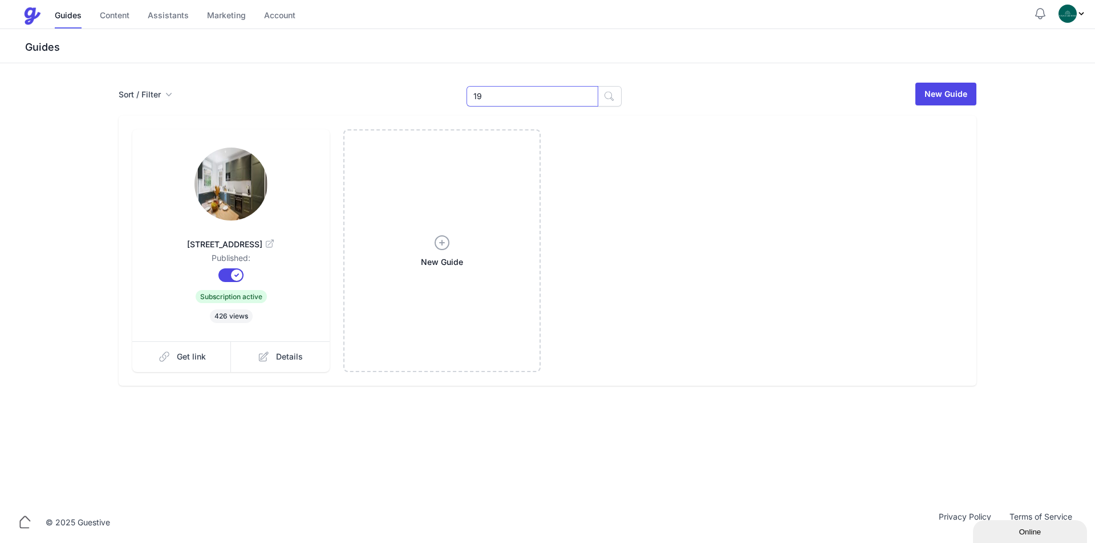
click at [518, 96] on input "19" at bounding box center [532, 96] width 132 height 21
type input "[PERSON_NAME]"
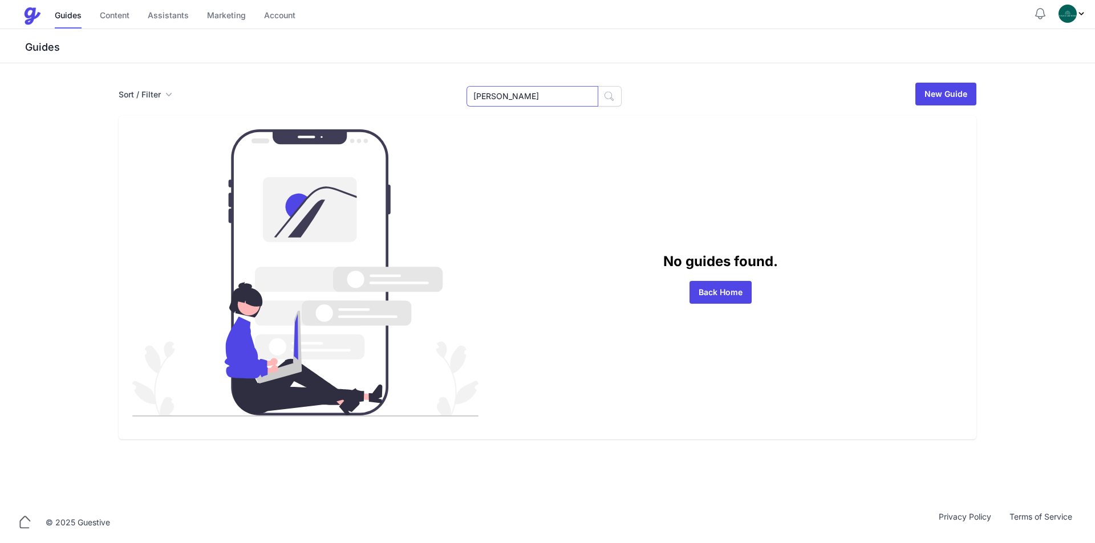
drag, startPoint x: 0, startPoint y: 0, endPoint x: 530, endPoint y: 90, distance: 537.3
click at [530, 90] on input "[PERSON_NAME]" at bounding box center [532, 96] width 132 height 21
click at [530, 91] on input "[PERSON_NAME]" at bounding box center [532, 96] width 132 height 21
type input "Prince"
click at [515, 96] on input "Prince" at bounding box center [532, 96] width 132 height 21
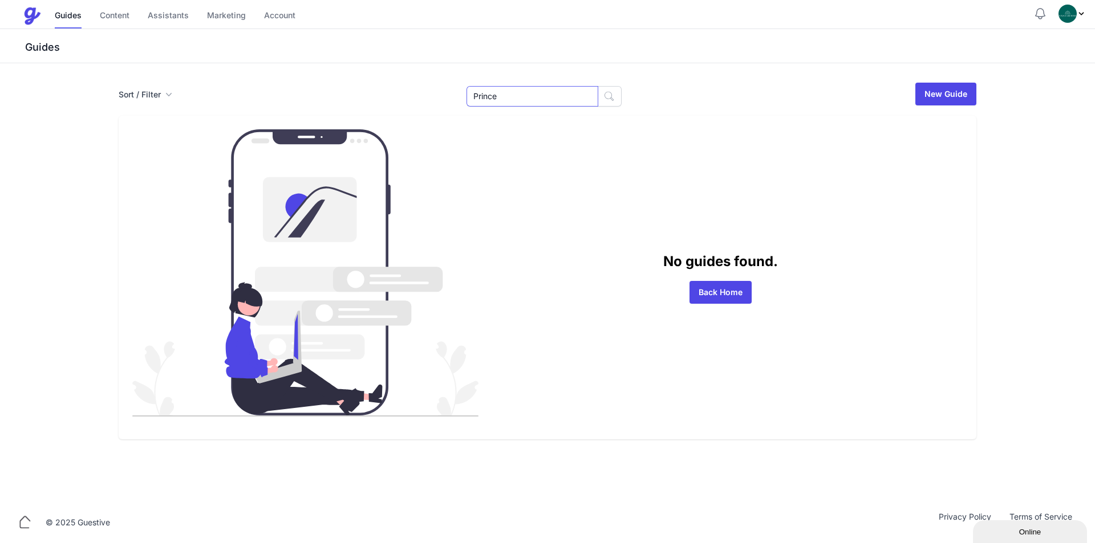
click at [515, 96] on input "Prince" at bounding box center [532, 96] width 132 height 21
type input "Mews"
